Goal: Information Seeking & Learning: Learn about a topic

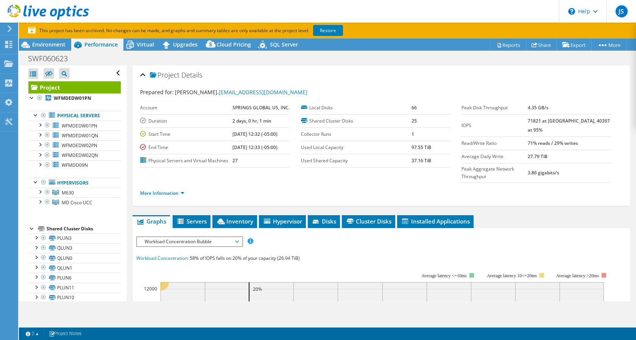
select select "Australia"
select select "USD"
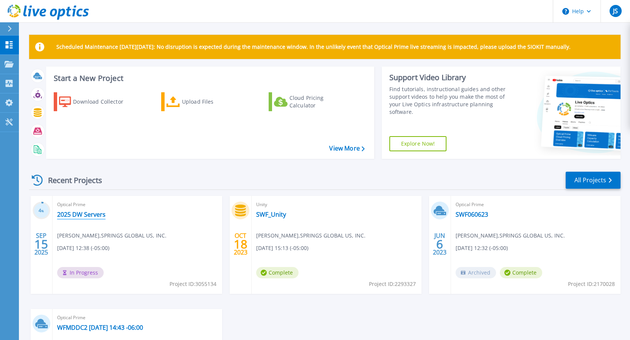
click at [79, 215] on link "2025 DW Servers" at bounding box center [81, 215] width 48 height 8
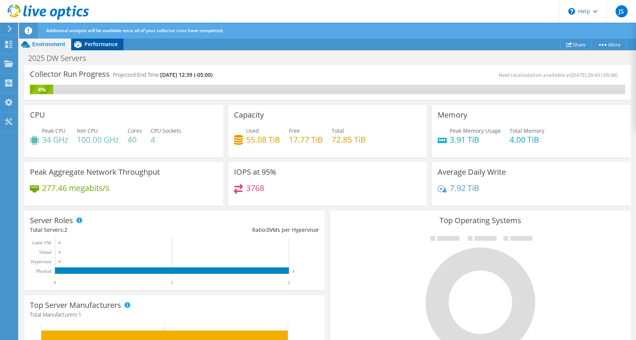
click at [102, 46] on span "Performance" at bounding box center [100, 44] width 33 height 7
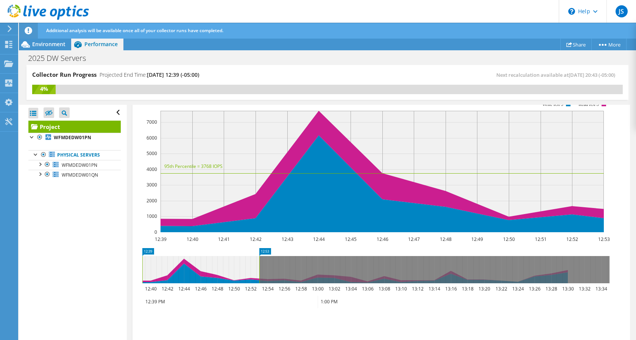
scroll to position [151, 0]
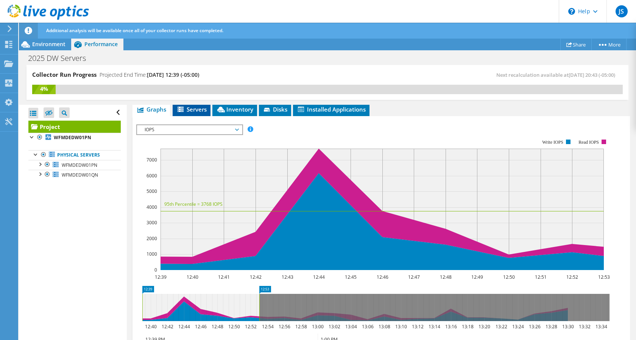
click at [196, 110] on span "Servers" at bounding box center [191, 110] width 30 height 8
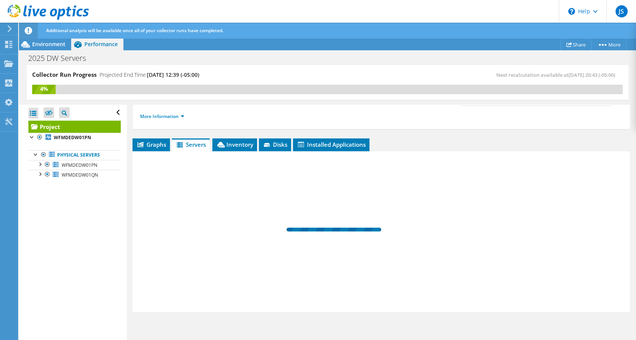
scroll to position [116, 0]
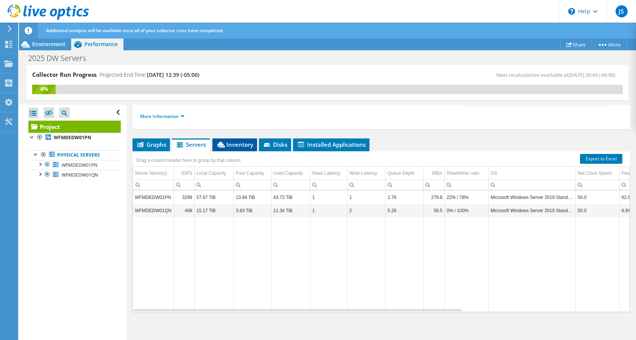
click at [229, 146] on span "Inventory" at bounding box center [234, 145] width 37 height 8
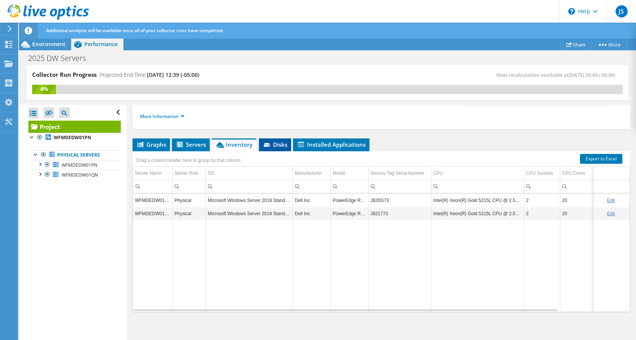
click at [274, 148] on span "Disks" at bounding box center [275, 145] width 25 height 8
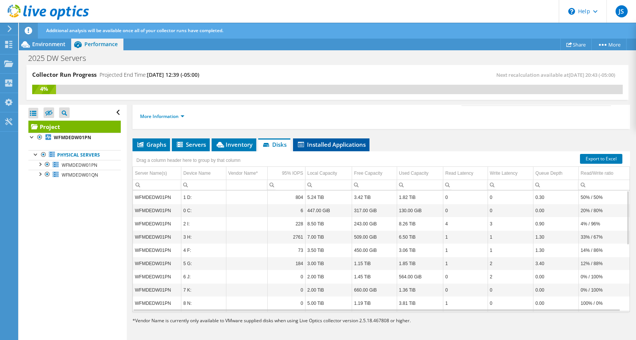
click at [318, 144] on span "Installed Applications" at bounding box center [331, 145] width 69 height 8
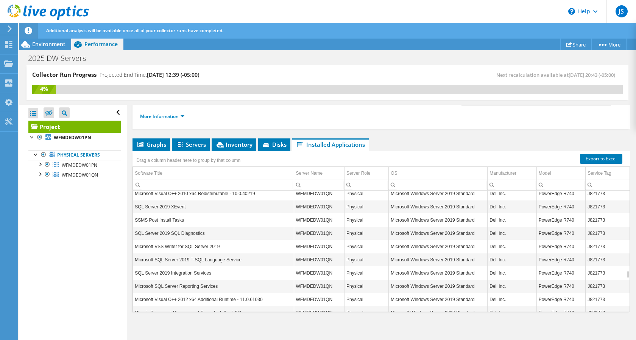
scroll to position [1272, 0]
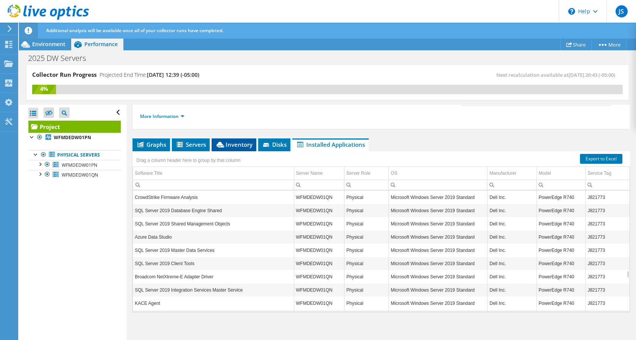
click at [225, 148] on span "Inventory" at bounding box center [233, 145] width 37 height 8
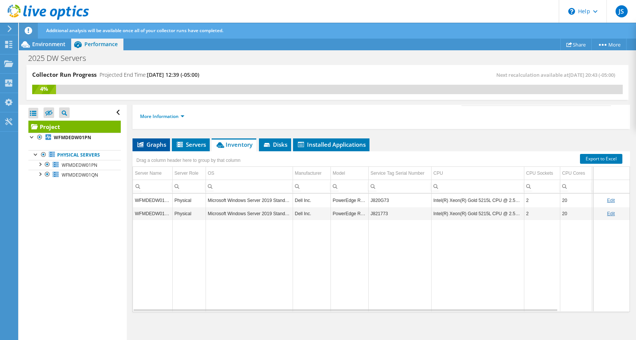
click at [153, 145] on span "Graphs" at bounding box center [151, 145] width 30 height 8
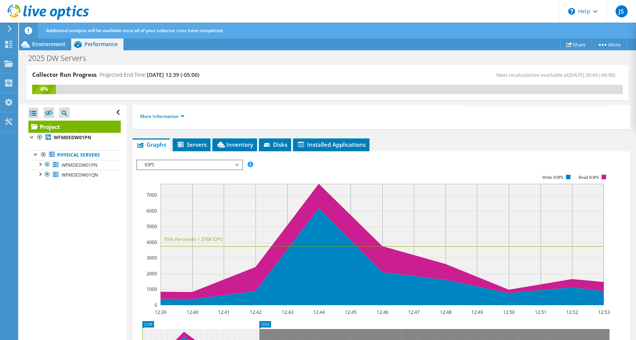
click at [231, 165] on span "IOPS" at bounding box center [189, 164] width 97 height 9
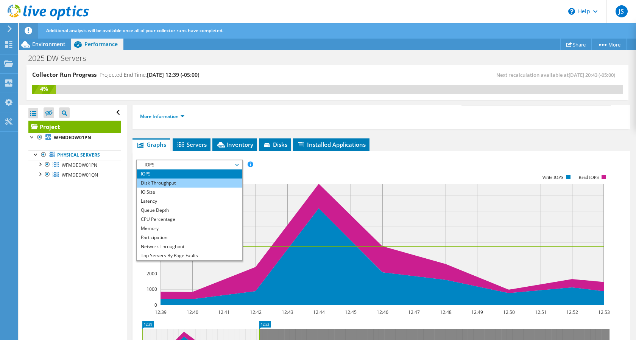
click at [177, 184] on li "Disk Throughput" at bounding box center [189, 183] width 105 height 9
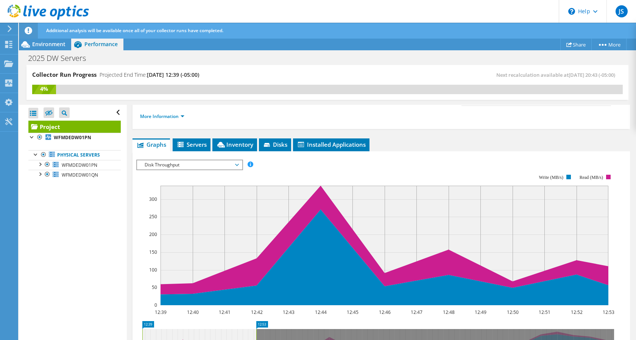
click at [196, 168] on span "Disk Throughput" at bounding box center [189, 164] width 97 height 9
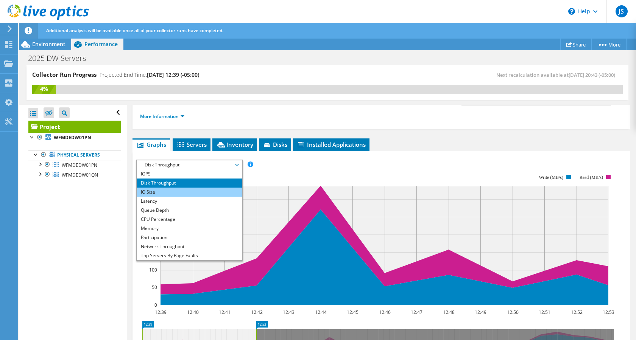
click at [159, 193] on li "IO Size" at bounding box center [189, 192] width 105 height 9
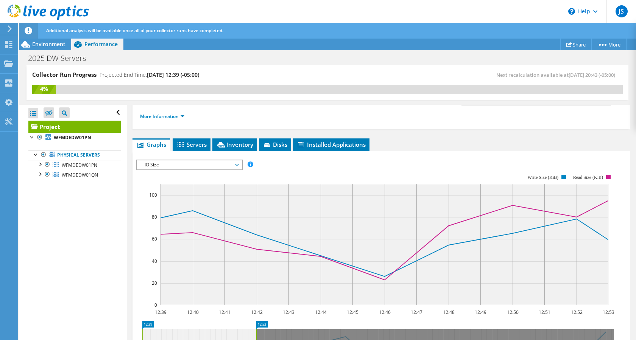
click at [235, 168] on span "IO Size" at bounding box center [189, 164] width 97 height 9
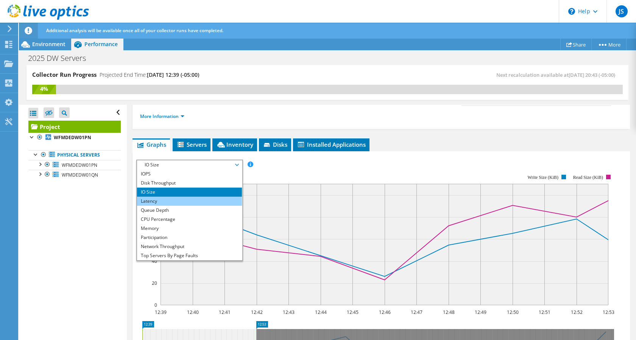
click at [164, 202] on li "Latency" at bounding box center [189, 201] width 105 height 9
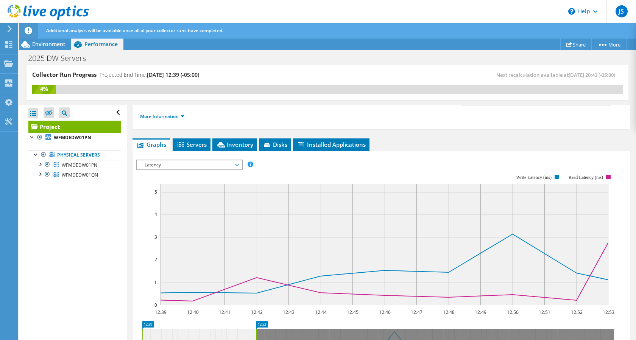
click at [238, 166] on span "Latency" at bounding box center [189, 164] width 97 height 9
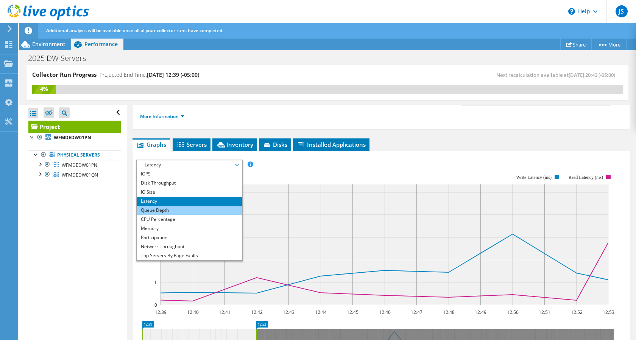
click at [163, 210] on li "Queue Depth" at bounding box center [189, 210] width 105 height 9
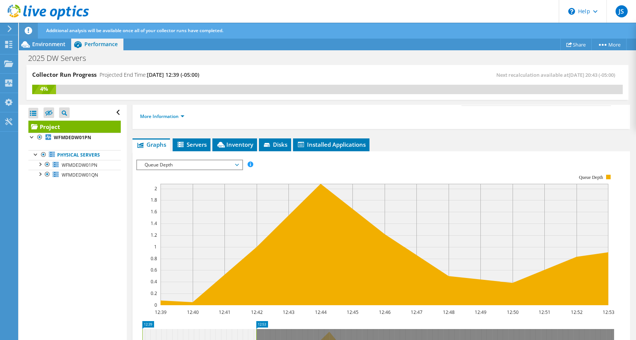
click at [239, 165] on icon at bounding box center [237, 165] width 4 height 2
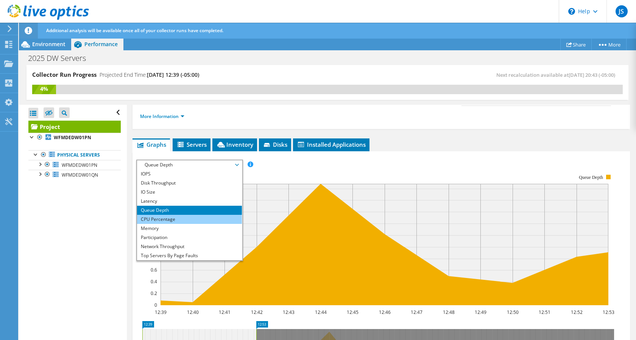
click at [177, 217] on li "CPU Percentage" at bounding box center [189, 219] width 105 height 9
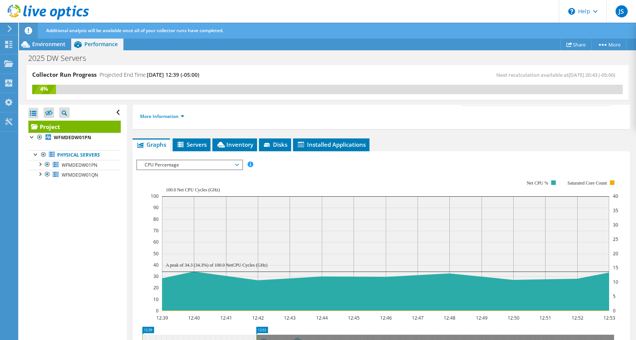
click at [236, 167] on span "CPU Percentage" at bounding box center [189, 164] width 97 height 9
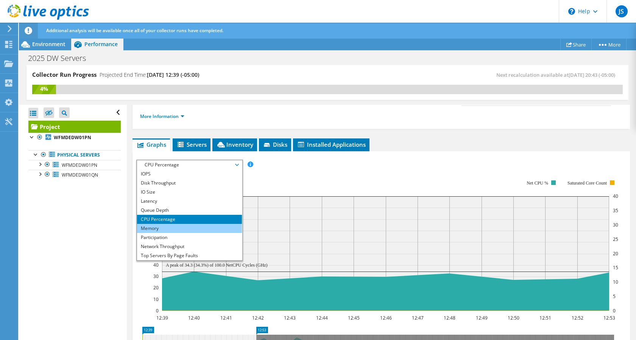
click at [174, 227] on li "Memory" at bounding box center [189, 228] width 105 height 9
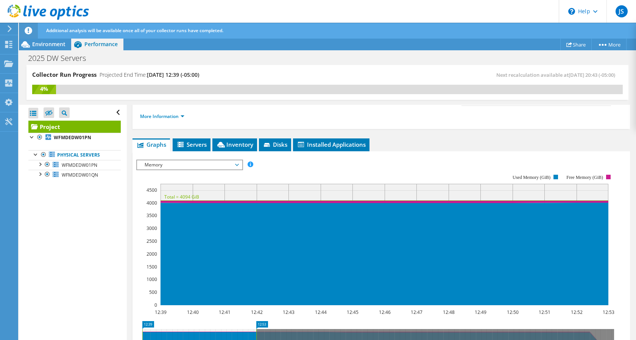
click at [238, 166] on span "Memory" at bounding box center [189, 164] width 97 height 9
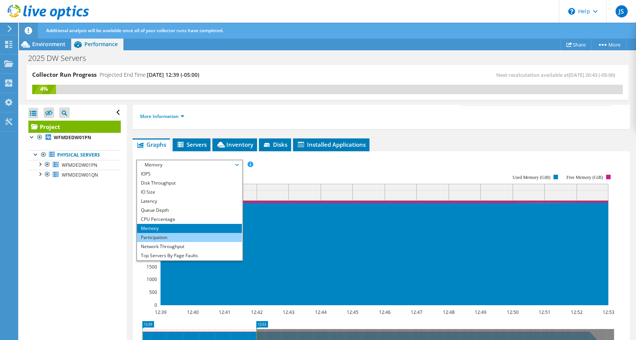
click at [171, 235] on li "Participation" at bounding box center [189, 237] width 105 height 9
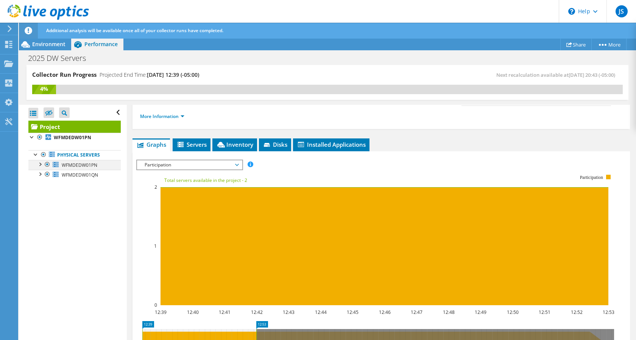
click at [41, 165] on div at bounding box center [40, 164] width 8 height 8
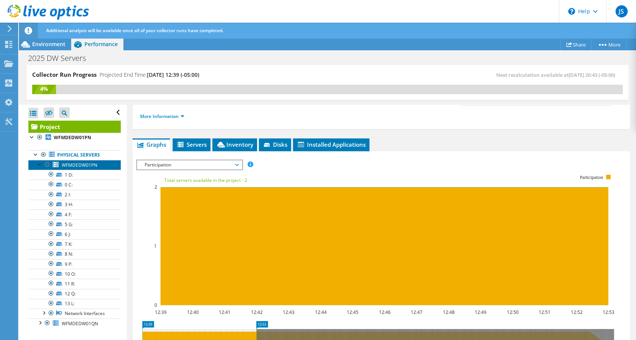
click at [83, 165] on span "WFMDEDW01PN" at bounding box center [80, 165] width 36 height 6
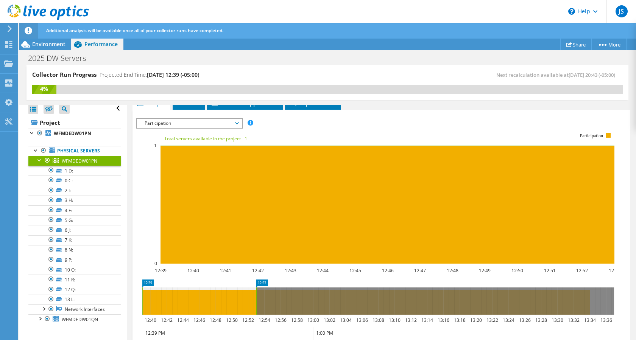
scroll to position [0, 0]
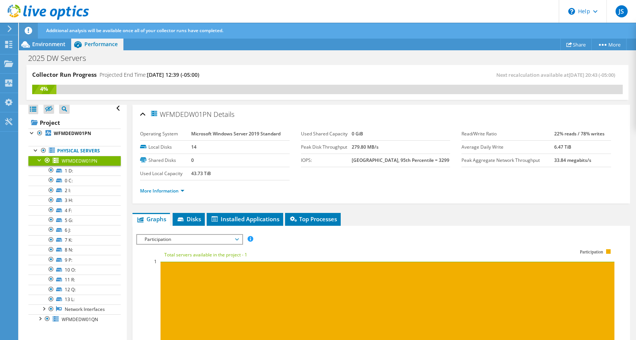
click at [223, 241] on span "Participation" at bounding box center [189, 239] width 97 height 9
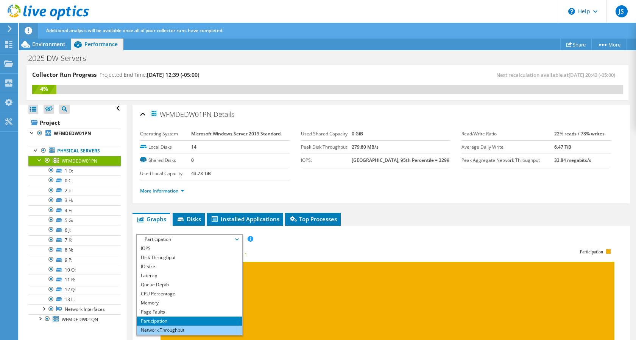
click at [183, 328] on li "Network Throughput" at bounding box center [189, 330] width 105 height 9
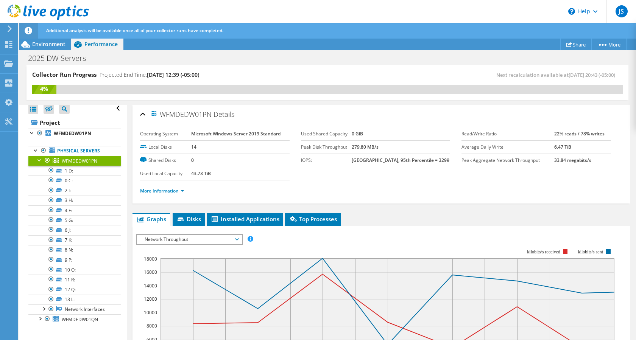
scroll to position [76, 0]
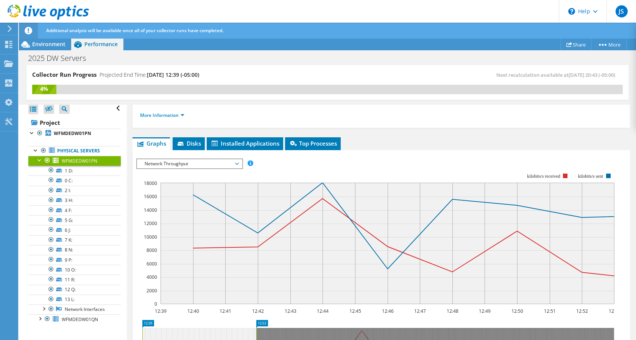
click at [237, 162] on span "Network Throughput" at bounding box center [189, 163] width 97 height 9
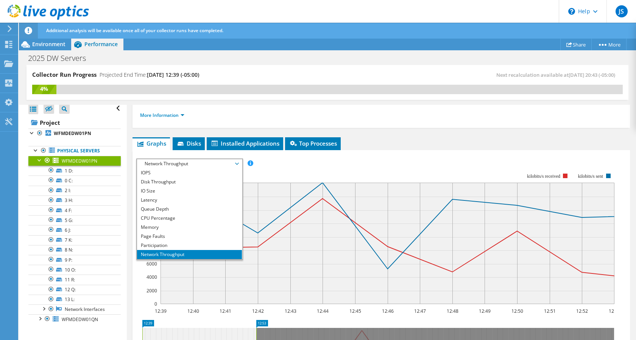
scroll to position [27, 0]
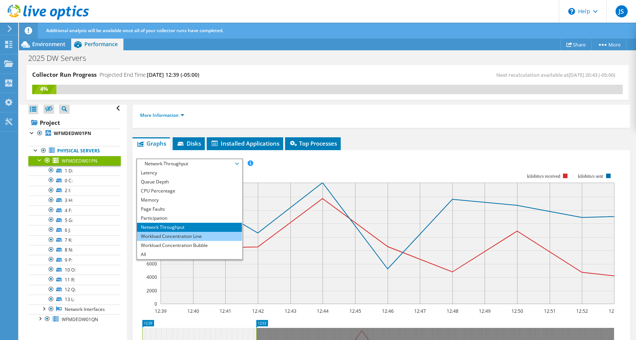
click at [206, 237] on li "Workload Concentration Line" at bounding box center [189, 236] width 105 height 9
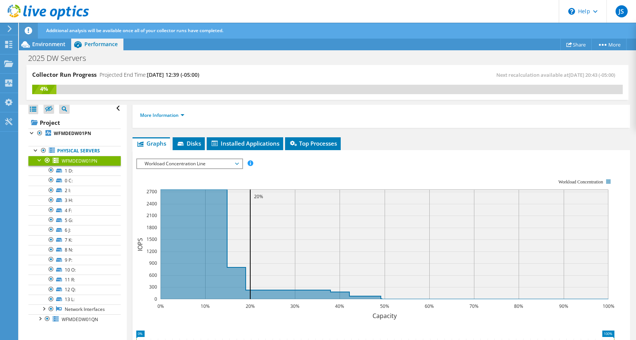
click at [238, 163] on span "Workload Concentration Line" at bounding box center [189, 163] width 97 height 9
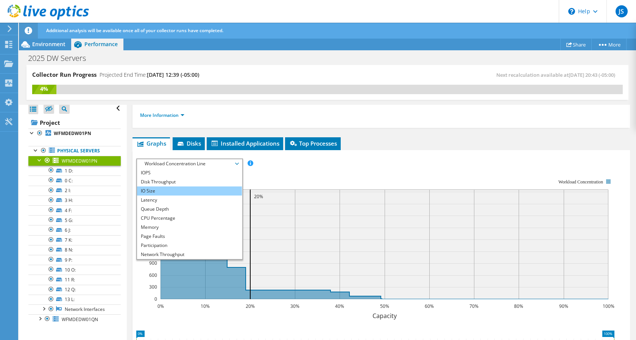
scroll to position [0, 0]
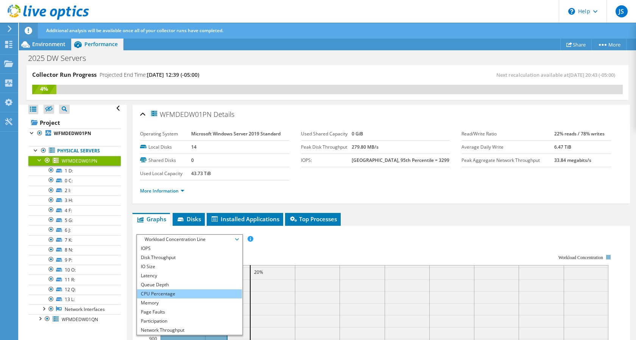
click at [196, 291] on li "CPU Percentage" at bounding box center [189, 294] width 105 height 9
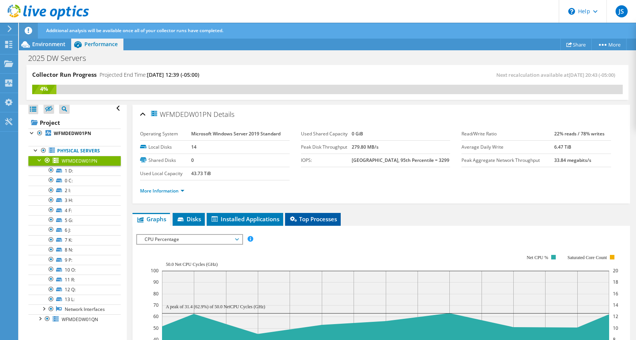
click at [315, 221] on span "Top Processes" at bounding box center [313, 219] width 48 height 8
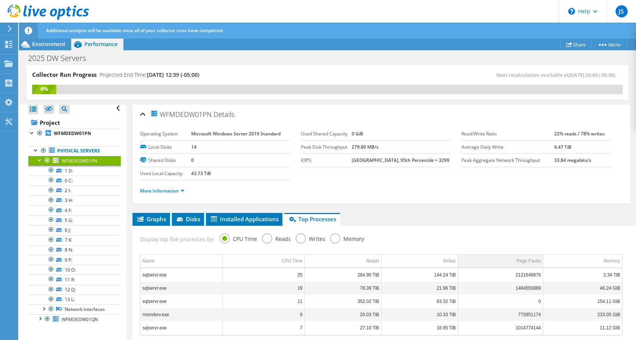
scroll to position [75, 0]
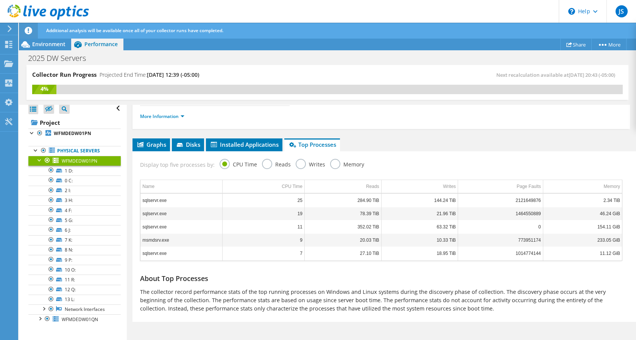
click at [263, 163] on label "Reads" at bounding box center [276, 163] width 29 height 9
click at [0, 0] on input "Reads" at bounding box center [0, 0] width 0 height 0
click at [299, 166] on label "Writes" at bounding box center [311, 163] width 30 height 9
click at [0, 0] on input "Writes" at bounding box center [0, 0] width 0 height 0
click at [333, 166] on label "Memory" at bounding box center [347, 163] width 34 height 9
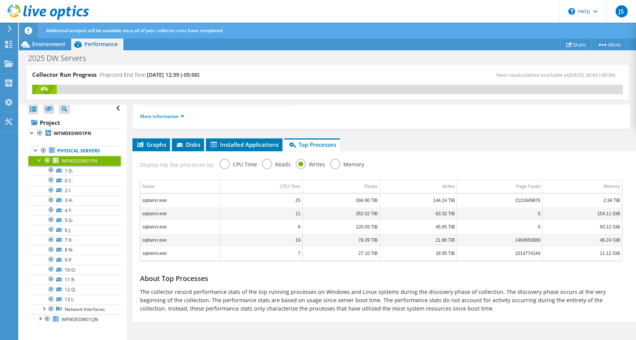
click at [0, 0] on input "Memory" at bounding box center [0, 0] width 0 height 0
click at [224, 162] on label "CPU Time" at bounding box center [238, 163] width 37 height 9
click at [0, 0] on input "CPU Time" at bounding box center [0, 0] width 0 height 0
click at [258, 146] on span "Installed Applications" at bounding box center [244, 145] width 69 height 8
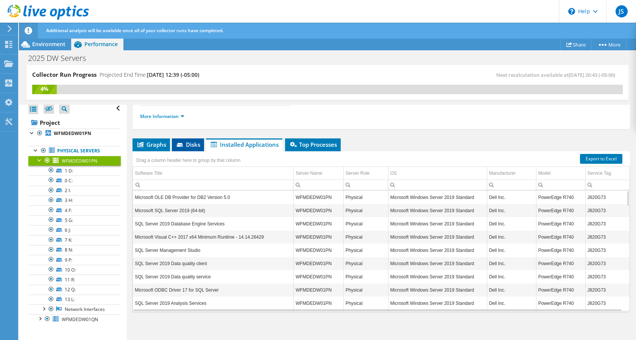
click at [192, 146] on span "Disks" at bounding box center [188, 145] width 25 height 8
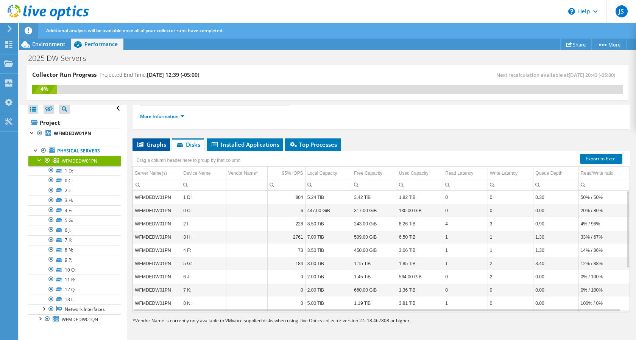
click at [155, 143] on span "Graphs" at bounding box center [151, 145] width 30 height 8
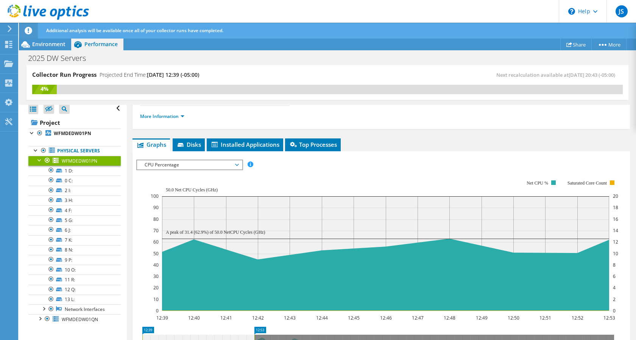
scroll to position [0, 0]
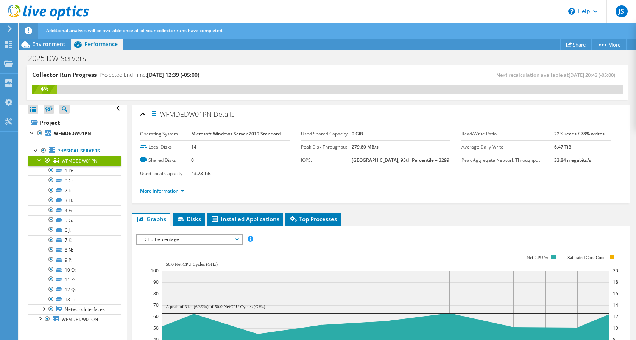
click at [167, 192] on link "More Information" at bounding box center [162, 191] width 44 height 6
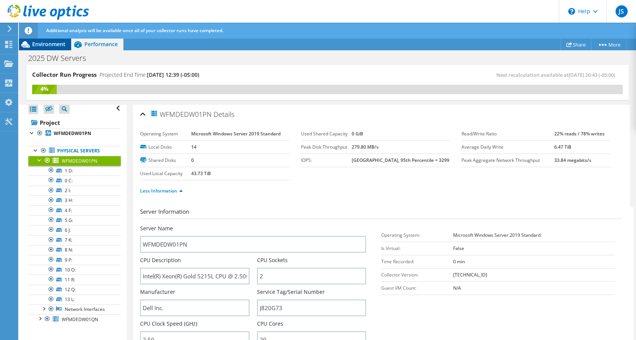
click at [57, 46] on span "Environment" at bounding box center [48, 44] width 33 height 7
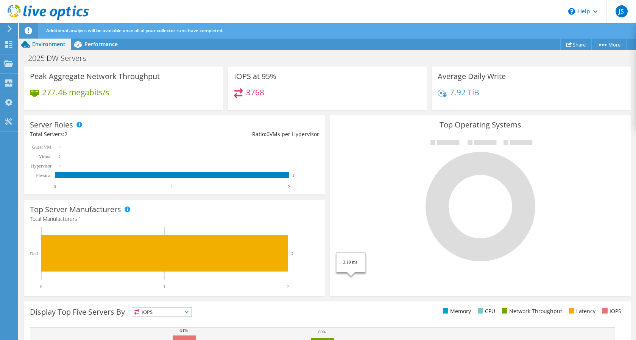
scroll to position [20, 0]
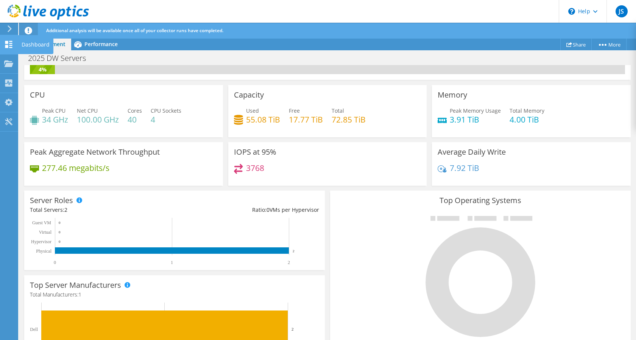
click at [11, 43] on use at bounding box center [8, 44] width 7 height 7
